Goal: Task Accomplishment & Management: Use online tool/utility

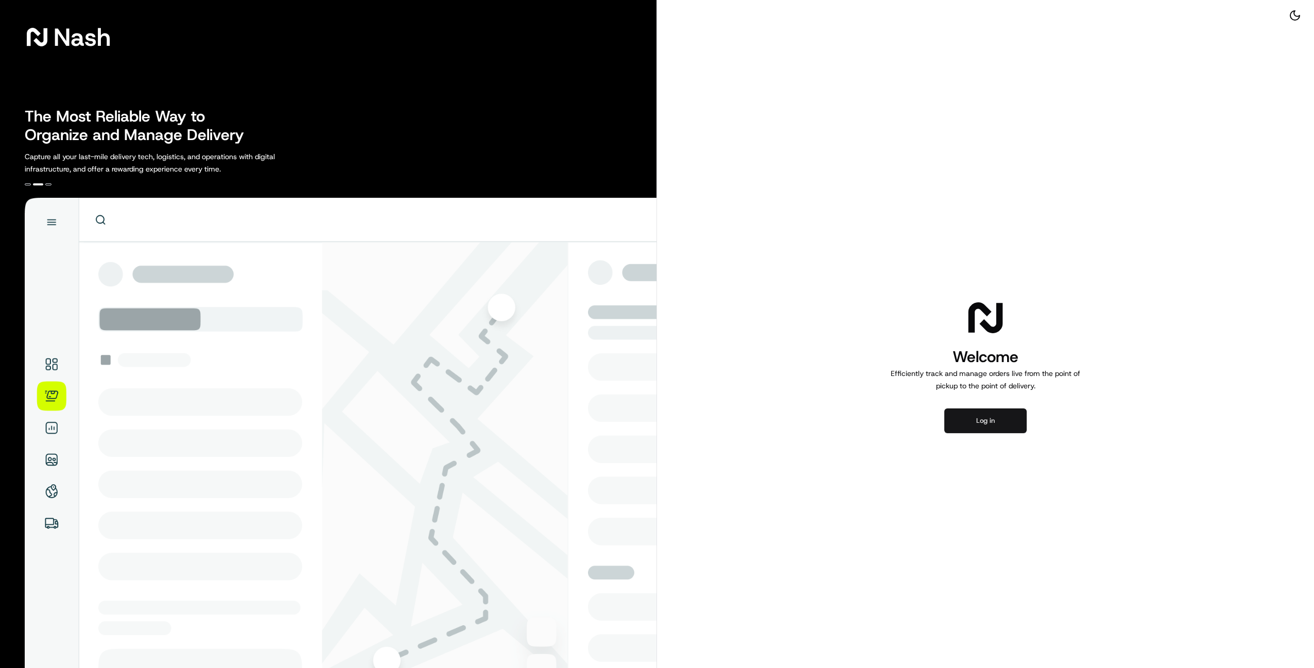
click at [986, 418] on button "Log in" at bounding box center [986, 420] width 82 height 25
